Goal: Task Accomplishment & Management: Manage account settings

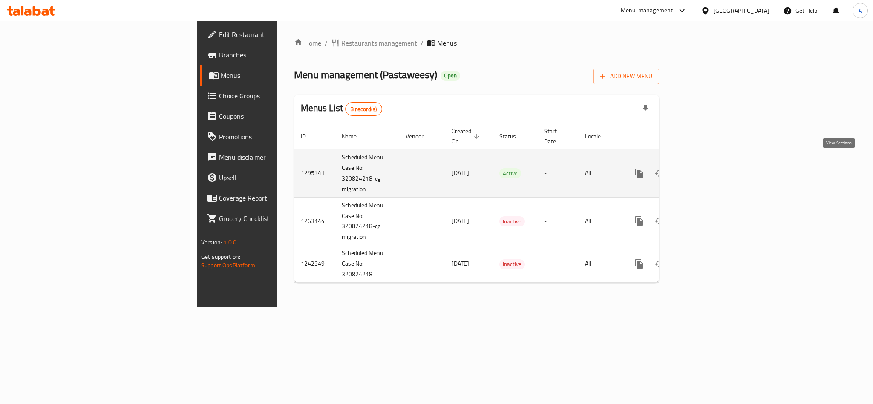
click at [706, 168] on icon "enhanced table" at bounding box center [700, 173] width 10 height 10
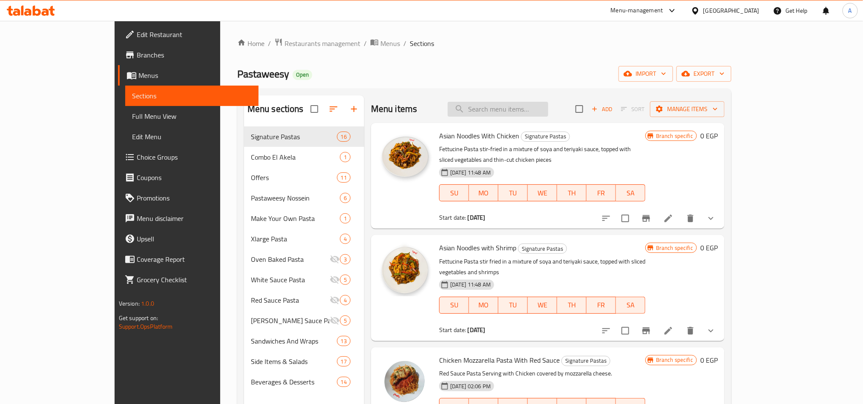
click at [548, 114] on input "search" at bounding box center [498, 109] width 101 height 15
paste input "Chicken Mozzarella Pasta With Red Sauce"
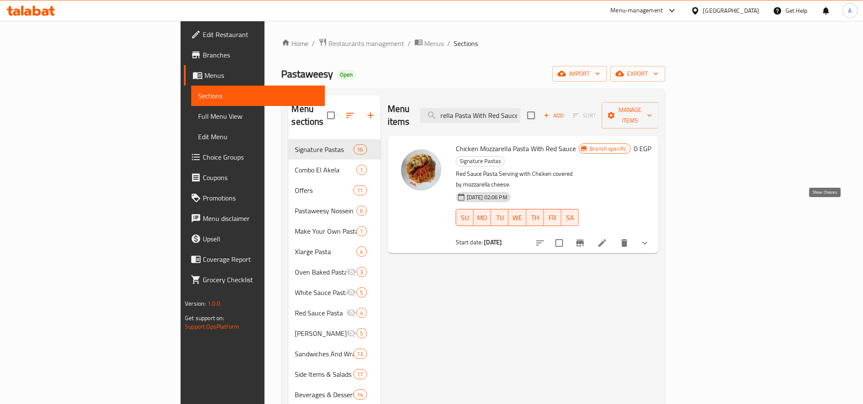
type input "Chicken Mozzarella Pasta With Red Sauce"
click at [650, 238] on icon "show more" at bounding box center [645, 243] width 10 height 10
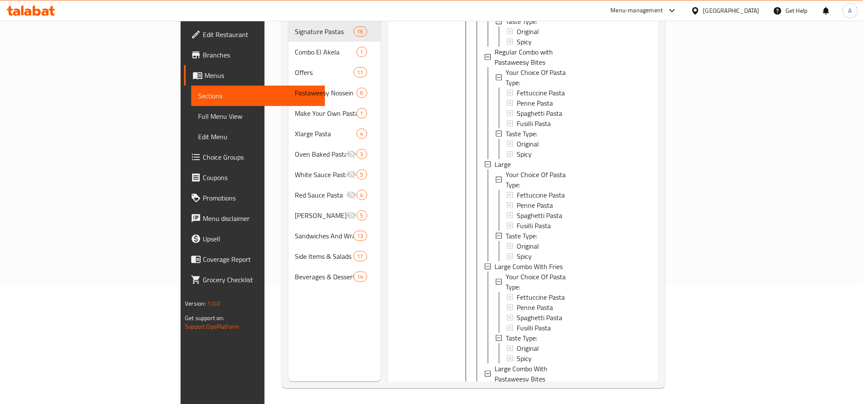
scroll to position [119, 0]
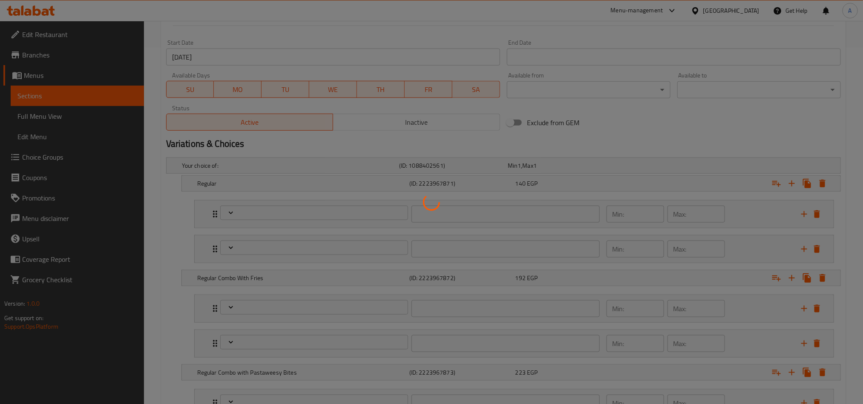
scroll to position [511, 0]
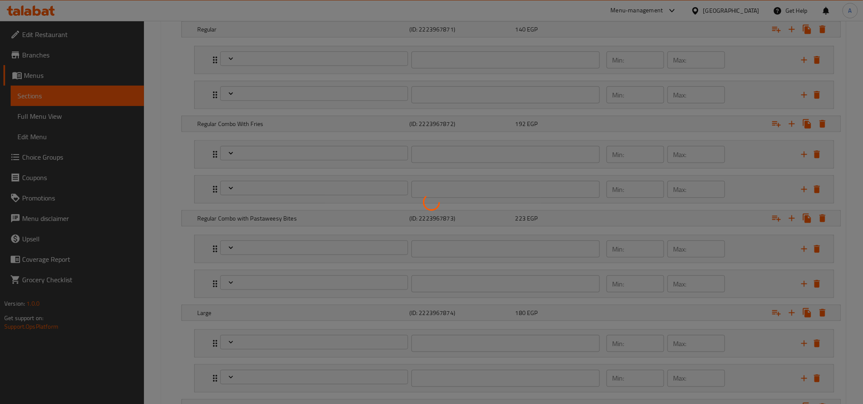
type input "اختيارك نوع الباستا:"
type input "1"
type input "نوع الطعم:"
type input "1"
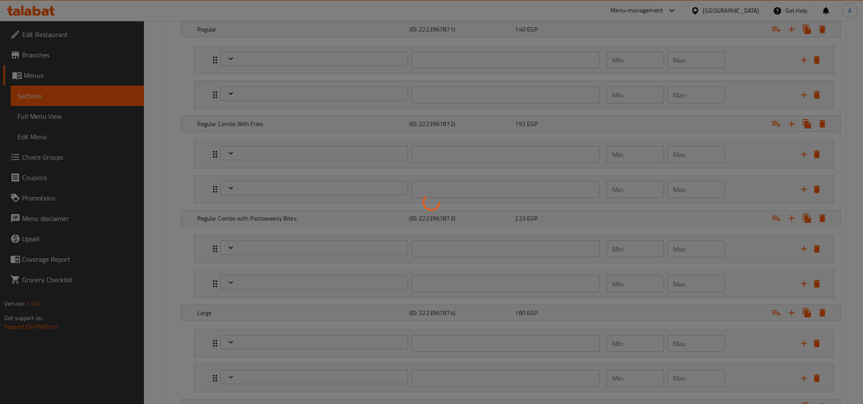
type input "1"
type input "اختيارك نوع الباستا:"
type input "1"
type input "نوع الطعم:"
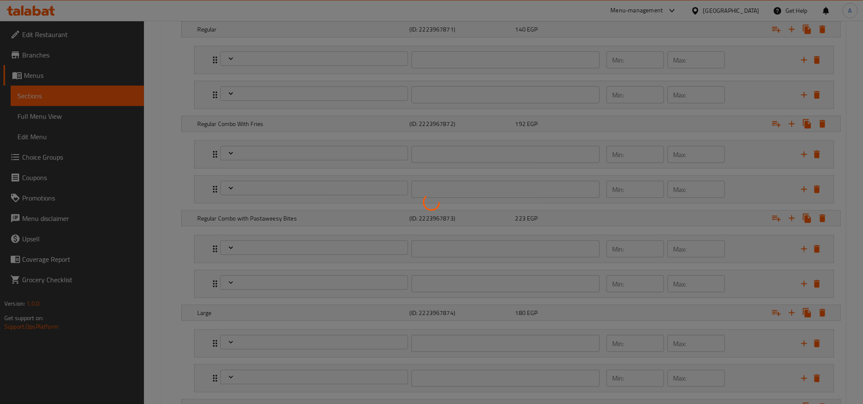
type input "1"
type input "اختيارك نوع الباستا:"
type input "1"
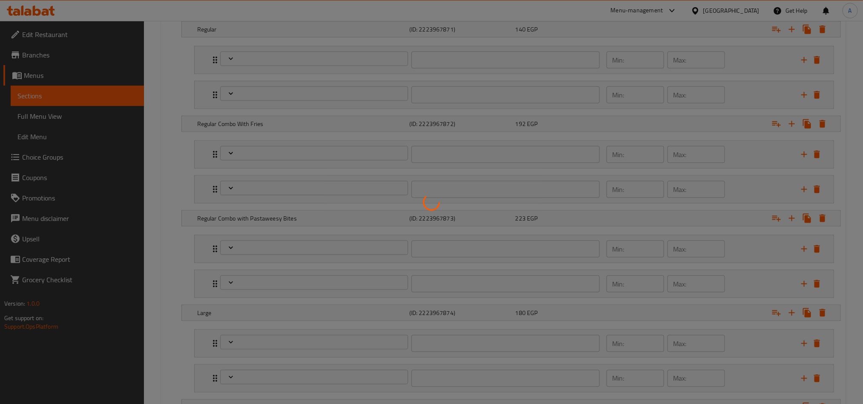
type input "نوع الطعم:"
type input "1"
type input "اختيارك نوع الباستا:"
type input "1"
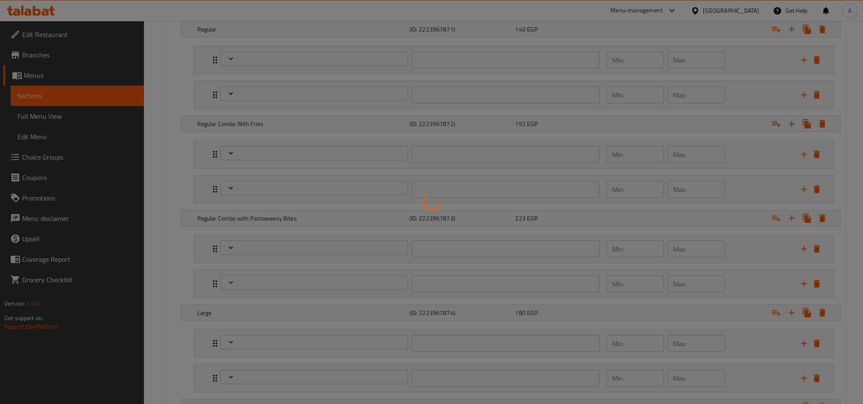
type input "1"
type input "نوع الطعم:"
type input "1"
type input "اختيارك نوع الباستا:"
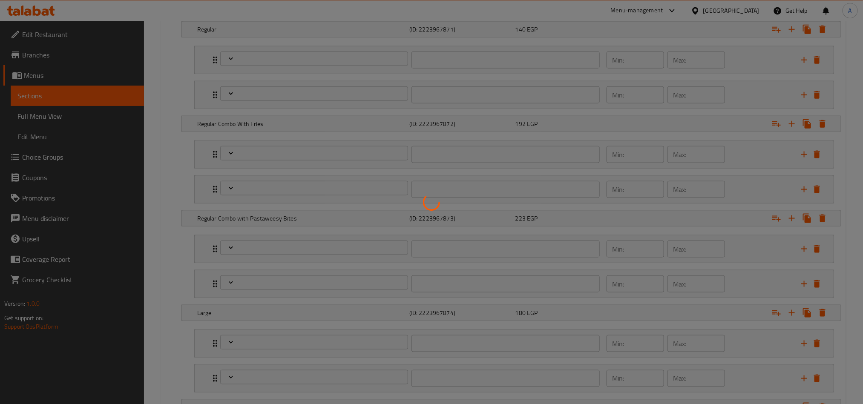
type input "1"
type input "نوع الطعم:"
type input "1"
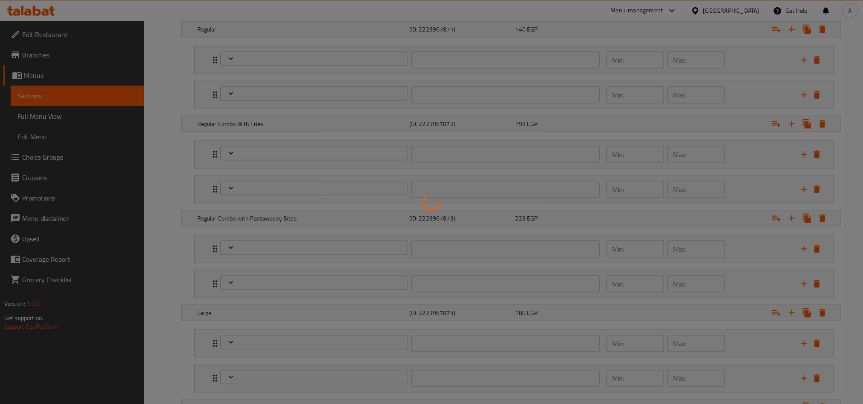
type input "اختيارك نوع الباستا:"
type input "1"
type input "نوع الطعم:"
type input "1"
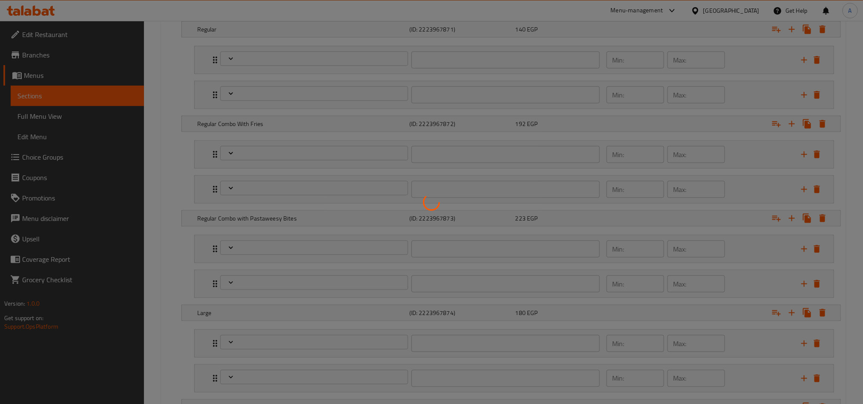
type input "1"
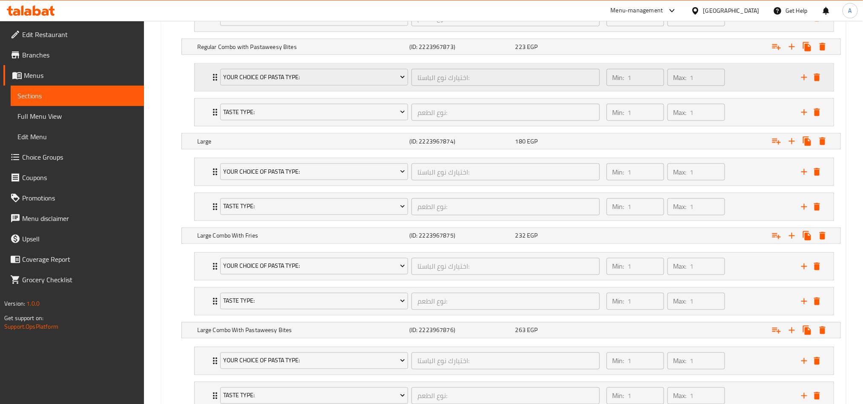
scroll to position [758, 0]
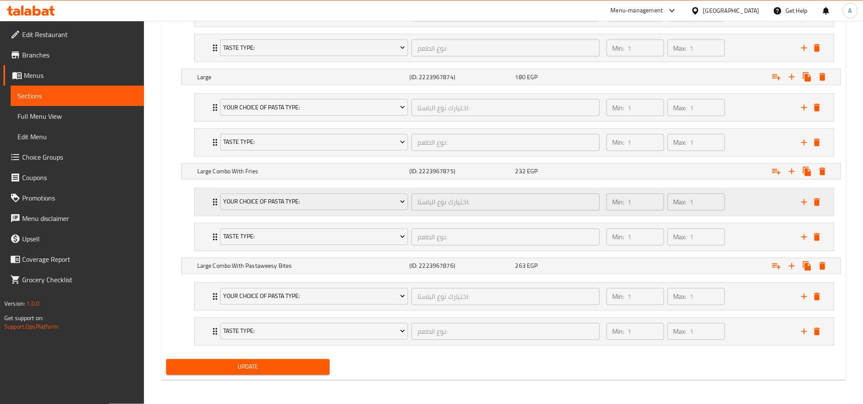
click at [197, 190] on div "Your Choice Of Pasta Type: اختيارك نوع الباستا: ​ Min: 1 ​ Max: 1 ​" at bounding box center [514, 202] width 639 height 27
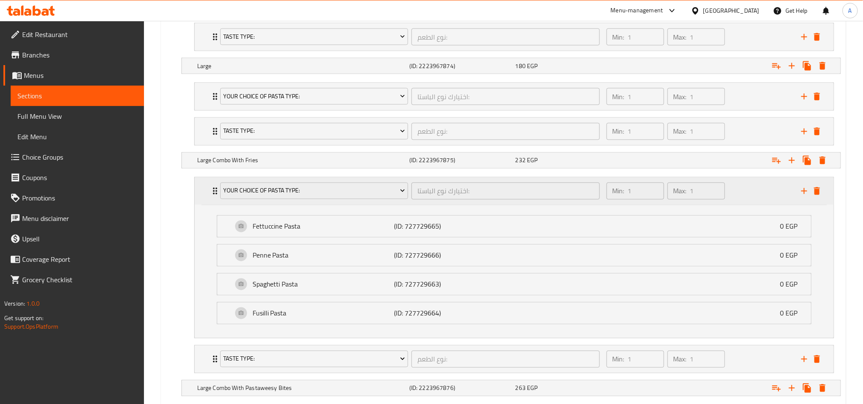
click at [197, 190] on div "Your Choice Of Pasta Type: اختيارك نوع الباستا: ​ Min: 1 ​ Max: 1 ​" at bounding box center [514, 191] width 639 height 27
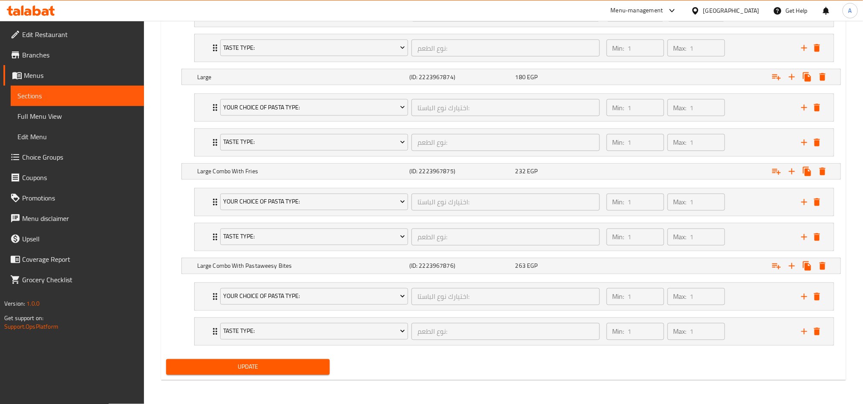
click at [191, 234] on li "Taste Type: نوع الطعم: ​ Min: 1 ​ Max: 1 ​ Original (ID: 2227875959) 0 EGP Name…" at bounding box center [514, 237] width 654 height 35
click at [200, 216] on div "Taste Type: نوع الطعم: ​ Min: 1 ​ Max: 1 ​" at bounding box center [514, 202] width 639 height 27
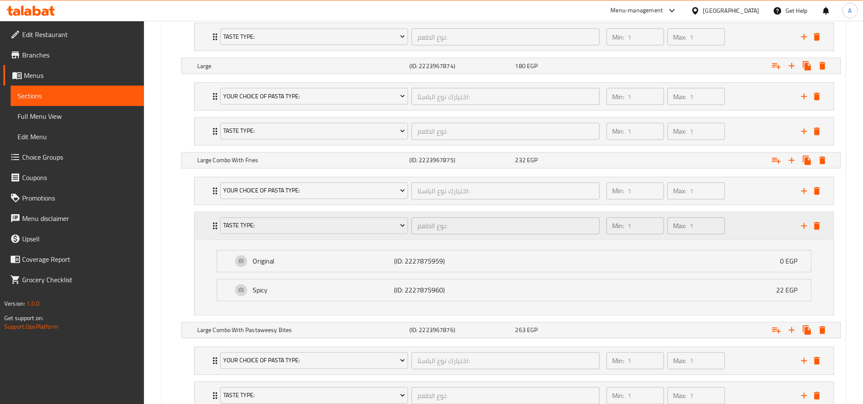
click at [200, 234] on div "Taste Type: نوع الطعم: ​ Min: 1 ​ Max: 1 ​" at bounding box center [514, 226] width 639 height 27
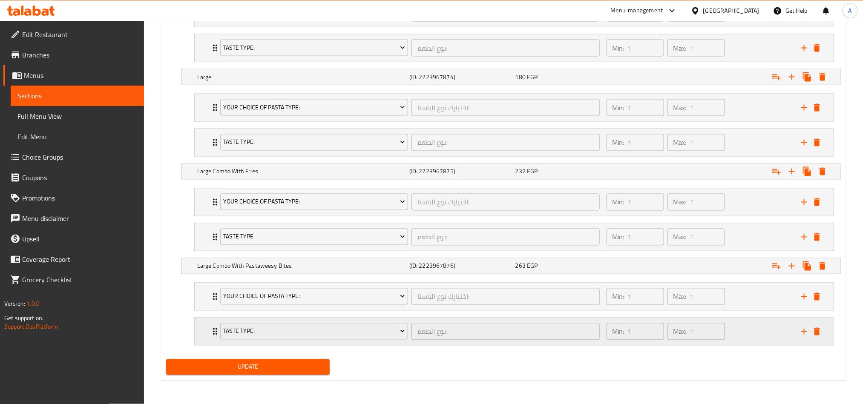
click at [198, 311] on div "Taste Type: نوع الطعم: ​ Min: 1 ​ Max: 1 ​" at bounding box center [514, 296] width 639 height 27
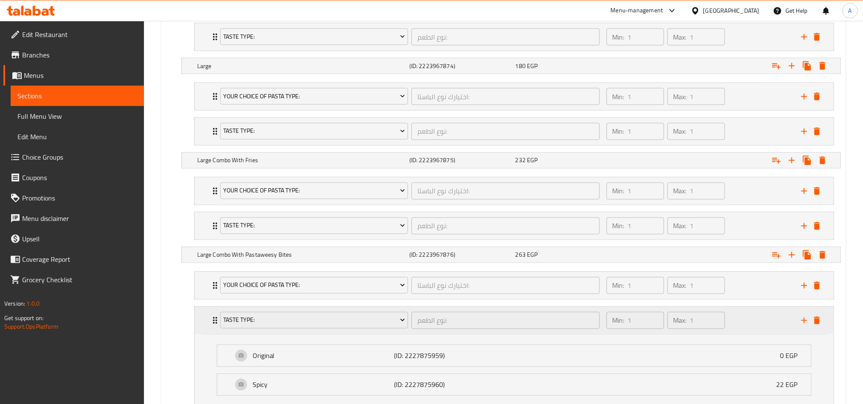
click at [198, 333] on div "Taste Type: نوع الطعم: ​ Min: 1 ​ Max: 1 ​" at bounding box center [514, 320] width 639 height 27
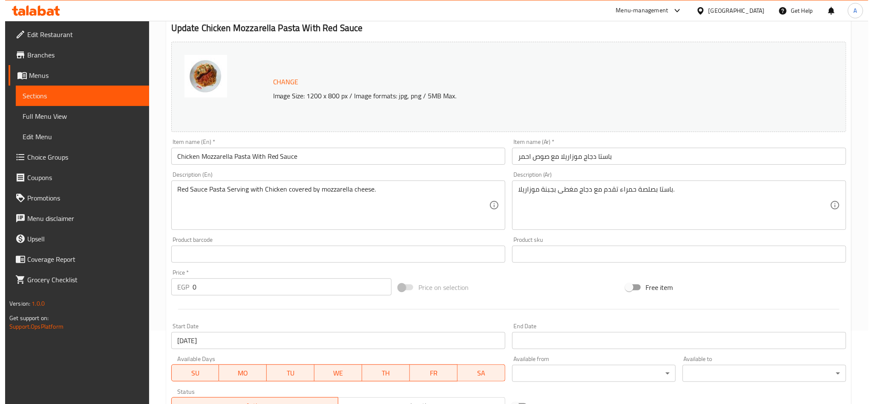
scroll to position [0, 0]
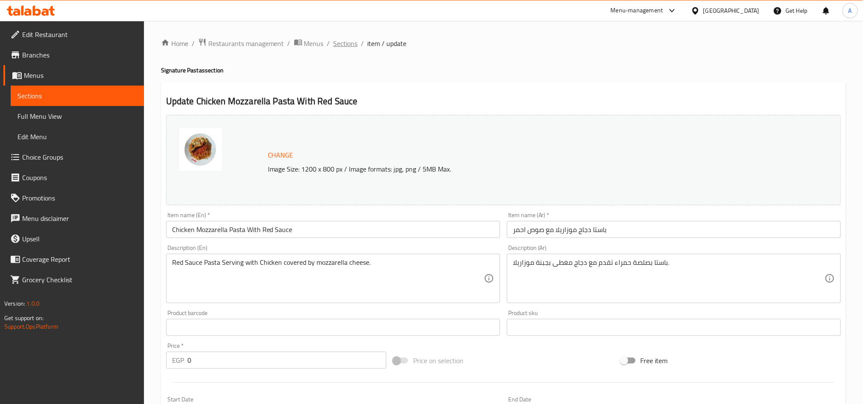
click at [352, 42] on span "Sections" at bounding box center [346, 43] width 24 height 10
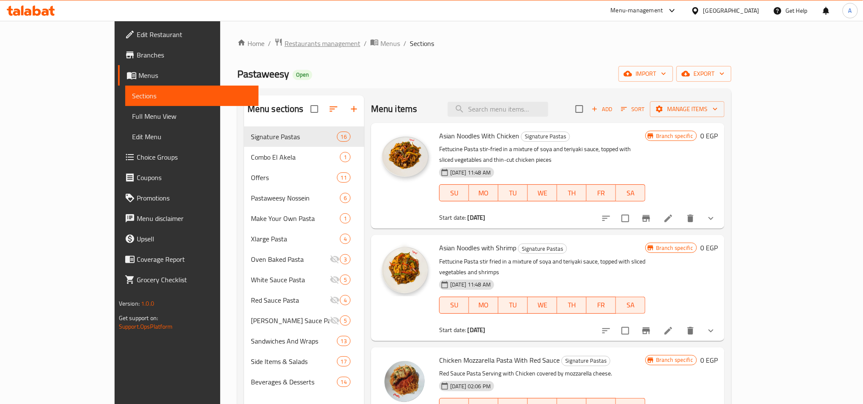
click at [285, 47] on span "Restaurants management" at bounding box center [323, 43] width 76 height 10
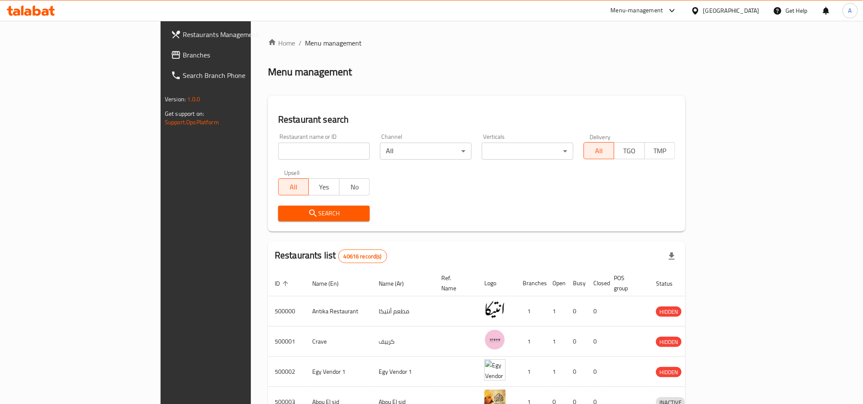
click at [268, 153] on div "Home / Menu management Menu management Restaurant search Restaurant name or ID …" at bounding box center [477, 333] width 418 height 590
click at [278, 153] on input "search" at bounding box center [324, 151] width 92 height 17
paste input "502317"
type input "502317"
click button "Search" at bounding box center [324, 214] width 92 height 16
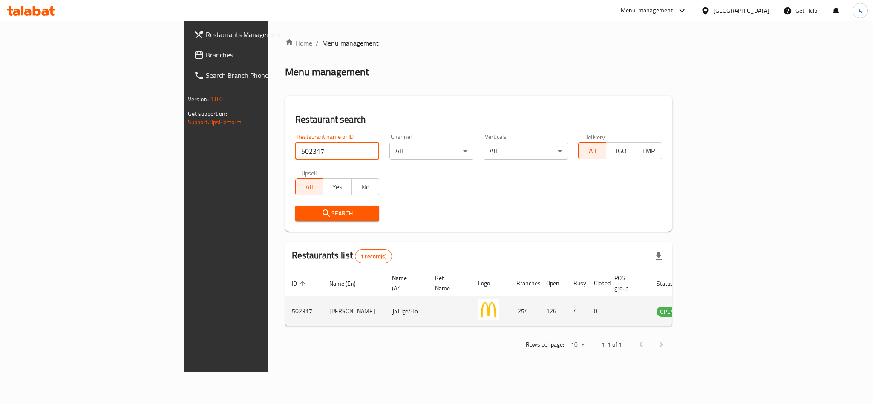
click at [323, 301] on td "[PERSON_NAME]" at bounding box center [354, 312] width 63 height 30
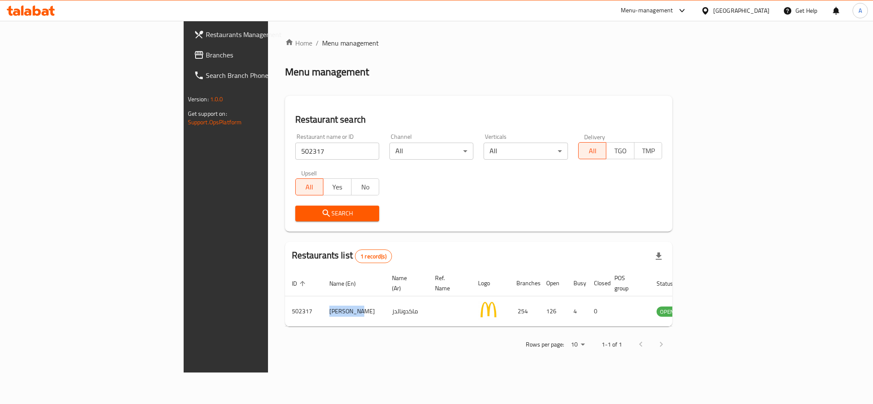
copy td "[PERSON_NAME]"
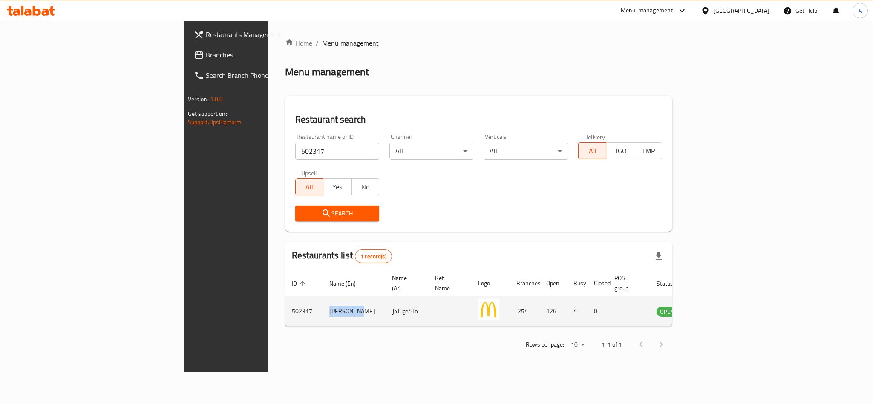
click at [323, 307] on td "[PERSON_NAME]" at bounding box center [354, 312] width 63 height 30
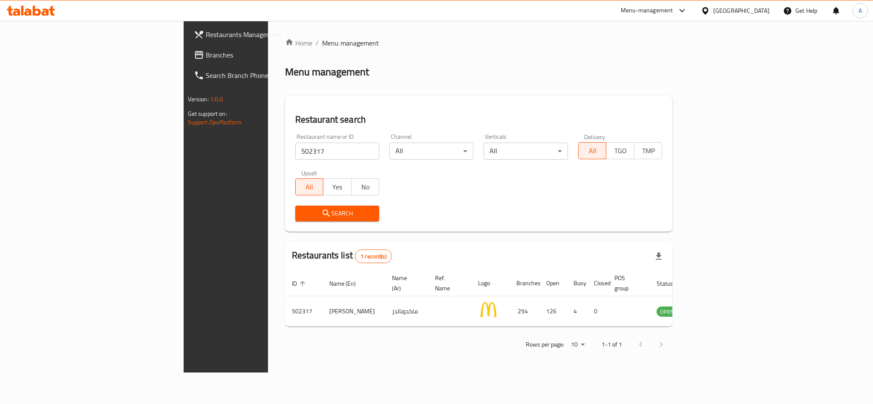
click at [36, 13] on icon at bounding box center [31, 11] width 48 height 10
